Goal: Navigation & Orientation: Find specific page/section

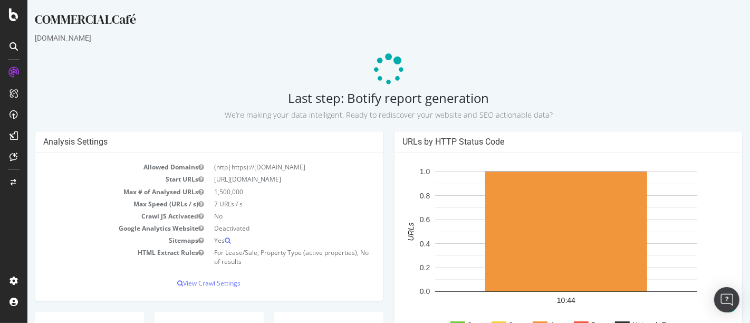
scroll to position [193, 0]
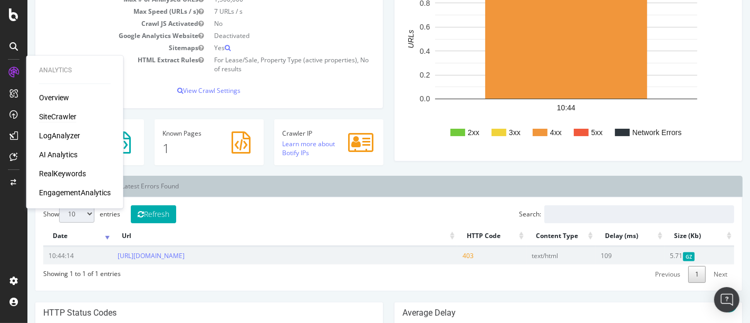
click at [17, 69] on icon at bounding box center [13, 72] width 11 height 11
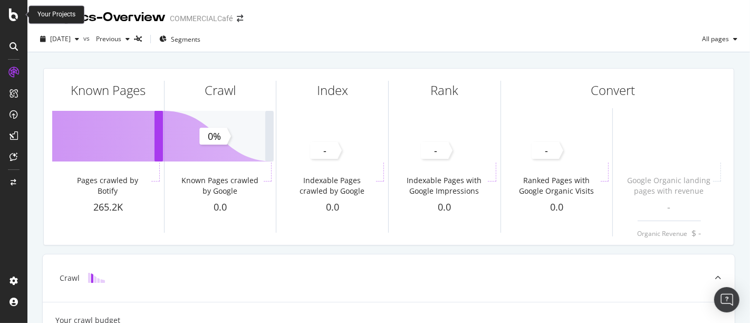
click at [15, 16] on icon at bounding box center [13, 14] width 9 height 13
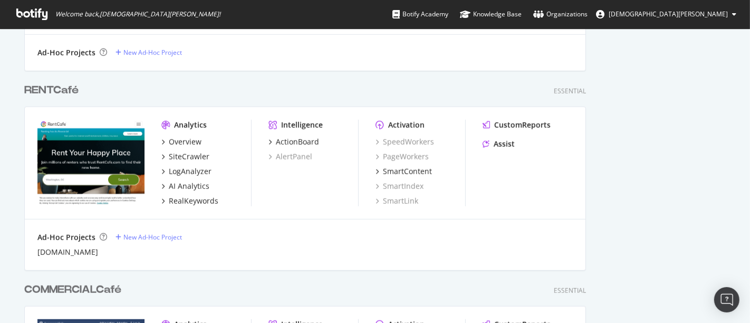
scroll to position [897, 0]
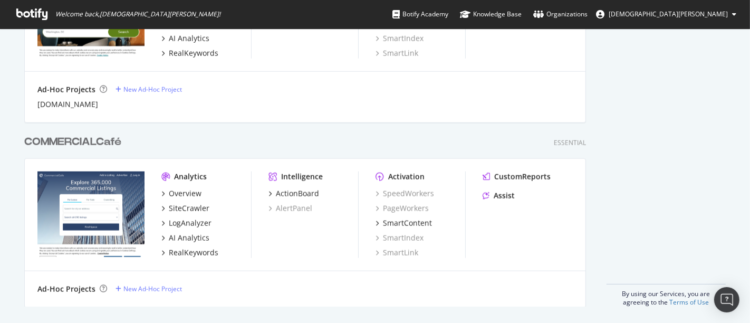
click at [72, 136] on div "COMMERCIALCafé" at bounding box center [72, 142] width 97 height 15
